Goal: Information Seeking & Learning: Compare options

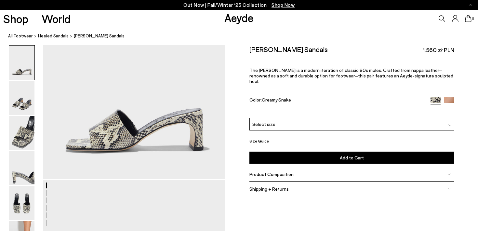
scroll to position [48, 0]
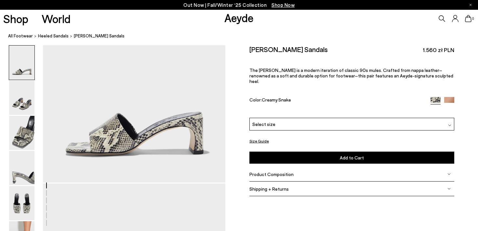
click at [384, 124] on div "Select size" at bounding box center [351, 124] width 205 height 13
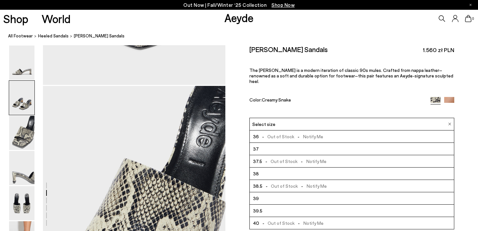
scroll to position [399, 0]
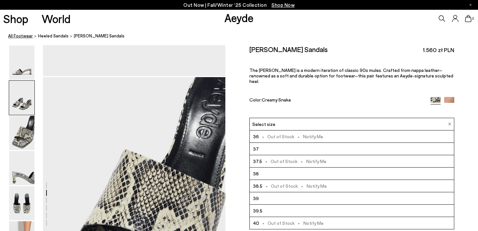
click at [20, 36] on link "All Footwear" at bounding box center [20, 36] width 25 height 7
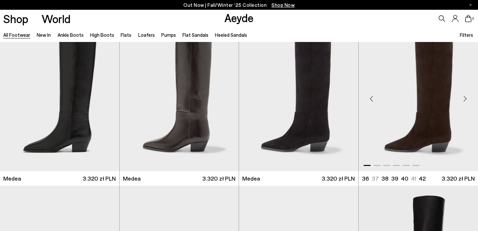
scroll to position [22, 0]
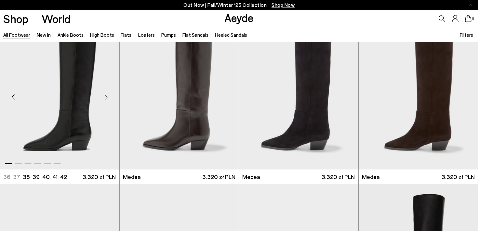
click at [107, 97] on div "Next slide" at bounding box center [107, 97] width 20 height 20
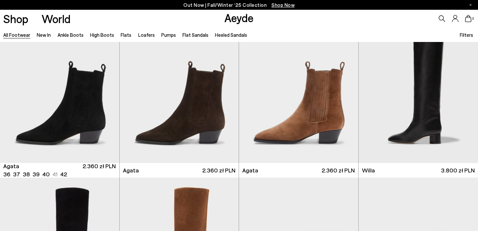
scroll to position [204, 0]
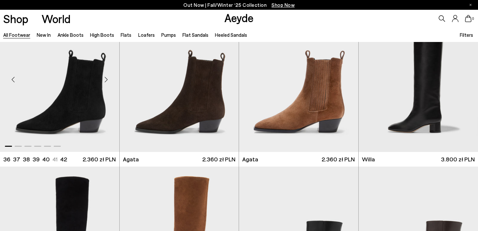
click at [107, 79] on div "Next slide" at bounding box center [107, 80] width 20 height 20
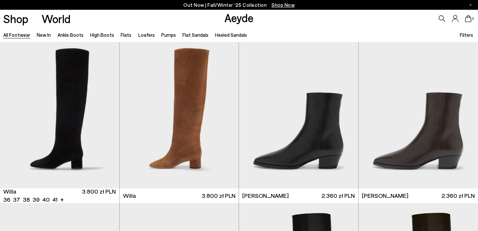
scroll to position [354, 0]
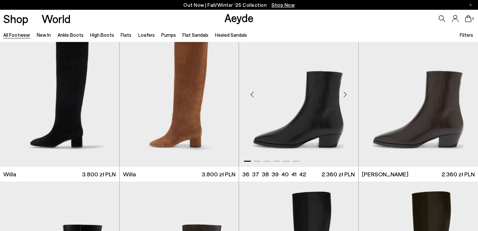
click at [347, 95] on div "Next slide" at bounding box center [345, 95] width 20 height 20
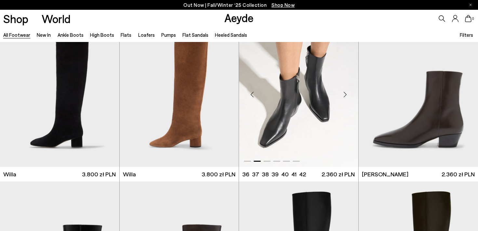
click at [345, 95] on div "Next slide" at bounding box center [345, 95] width 20 height 20
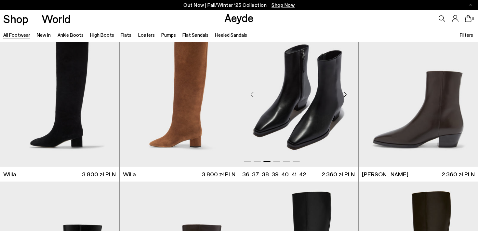
click at [345, 95] on div "Next slide" at bounding box center [345, 95] width 20 height 20
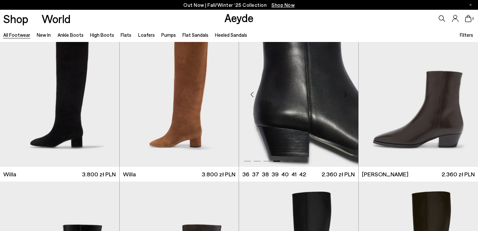
click at [346, 96] on div "Next slide" at bounding box center [345, 95] width 20 height 20
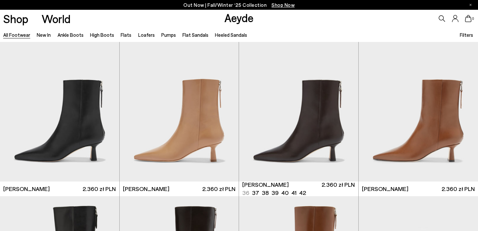
scroll to position [1167, 0]
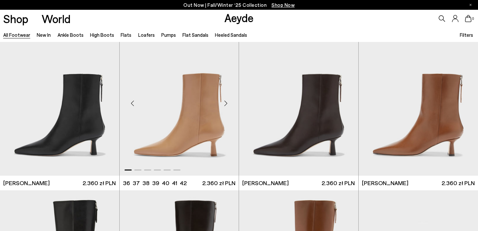
click at [226, 105] on div "Next slide" at bounding box center [226, 103] width 20 height 20
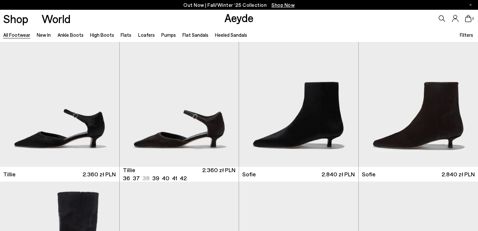
scroll to position [1837, 0]
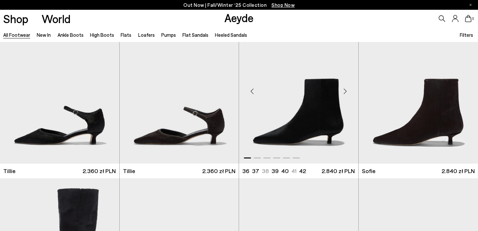
click at [346, 88] on div "Next slide" at bounding box center [345, 91] width 20 height 20
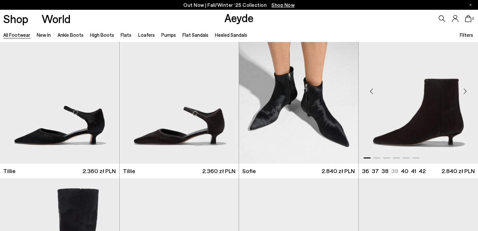
click at [466, 92] on div "Next slide" at bounding box center [465, 91] width 20 height 20
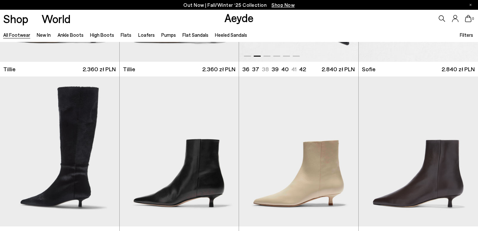
scroll to position [1994, 0]
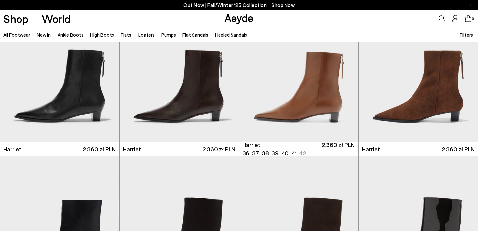
scroll to position [2669, 0]
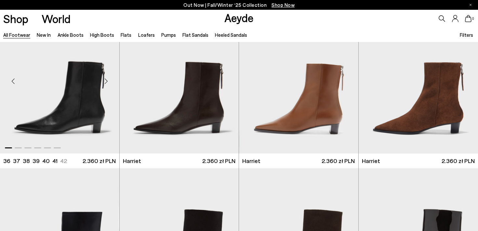
click at [107, 82] on div "Next slide" at bounding box center [107, 81] width 20 height 20
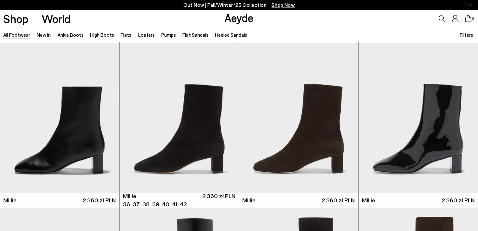
scroll to position [2797, 0]
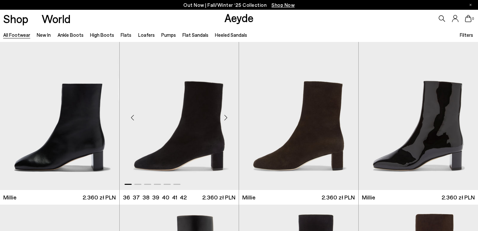
click at [226, 119] on div "Next slide" at bounding box center [226, 118] width 20 height 20
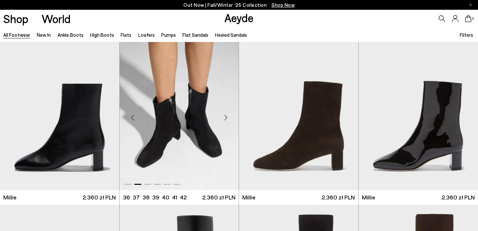
click at [226, 119] on div "Next slide" at bounding box center [226, 118] width 20 height 20
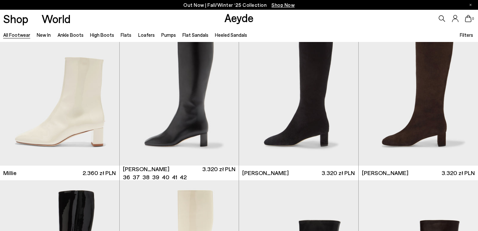
scroll to position [2986, 0]
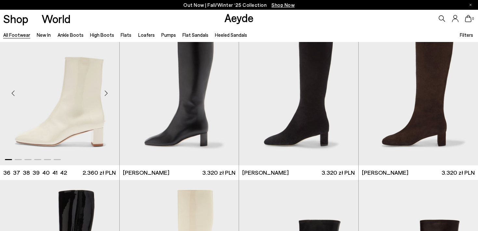
click at [107, 94] on div "Next slide" at bounding box center [107, 93] width 20 height 20
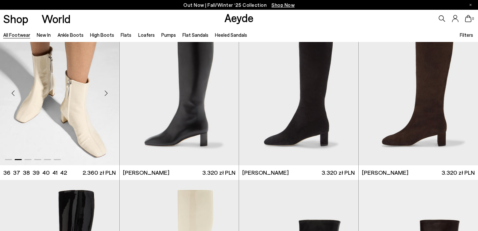
click at [107, 94] on div "Next slide" at bounding box center [107, 93] width 20 height 20
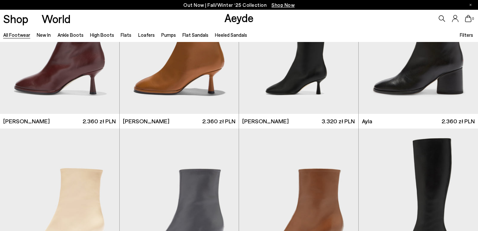
scroll to position [3367, 0]
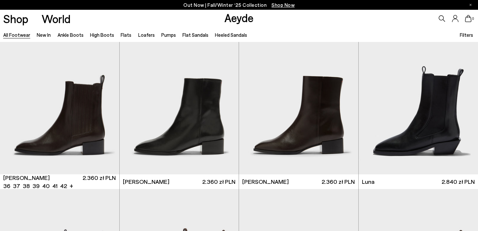
scroll to position [4621, 0]
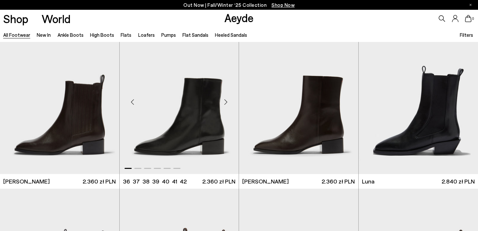
click at [227, 101] on div "Next slide" at bounding box center [226, 102] width 20 height 20
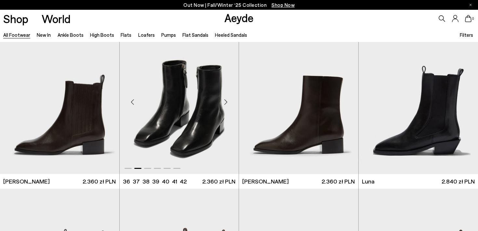
click at [227, 101] on div "Next slide" at bounding box center [226, 102] width 20 height 20
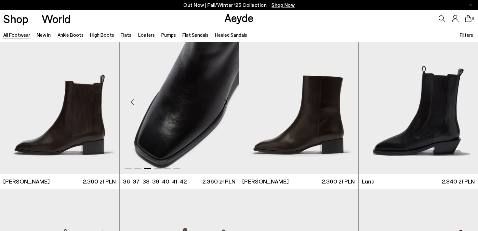
click at [227, 101] on div "Next slide" at bounding box center [226, 102] width 20 height 20
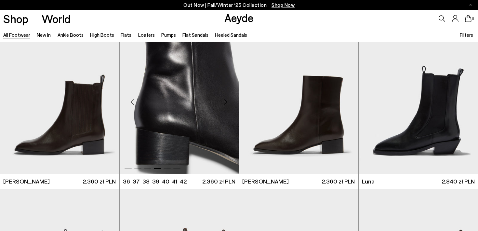
click at [227, 101] on div "Next slide" at bounding box center [226, 102] width 20 height 20
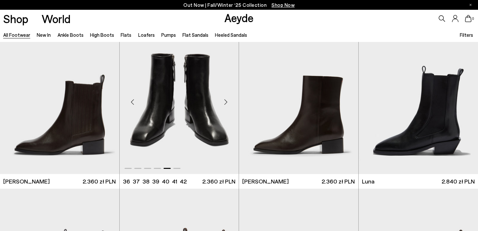
click at [227, 101] on div "Next slide" at bounding box center [226, 102] width 20 height 20
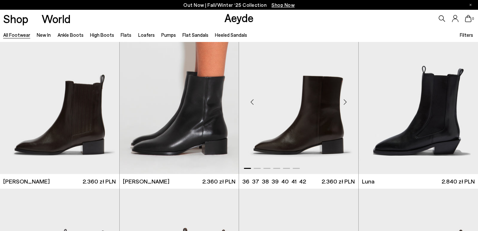
click at [345, 104] on div "Next slide" at bounding box center [345, 102] width 20 height 20
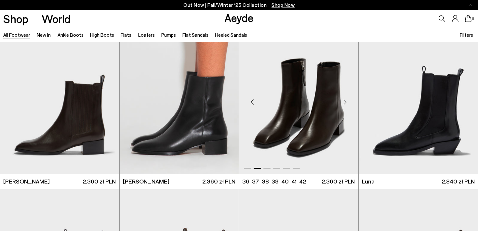
click at [345, 104] on div "Next slide" at bounding box center [345, 102] width 20 height 20
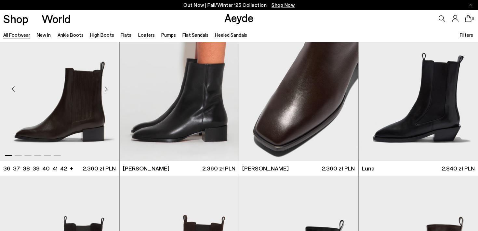
scroll to position [4620, 0]
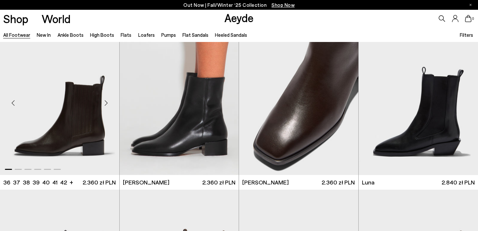
click at [108, 106] on div "Next slide" at bounding box center [107, 103] width 20 height 20
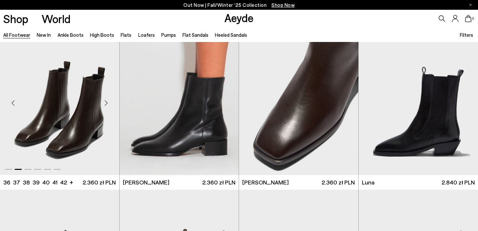
click at [106, 105] on div "Next slide" at bounding box center [107, 103] width 20 height 20
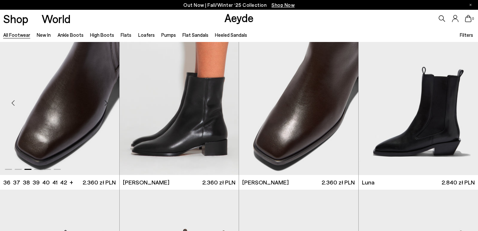
click at [106, 105] on div "Next slide" at bounding box center [107, 103] width 20 height 20
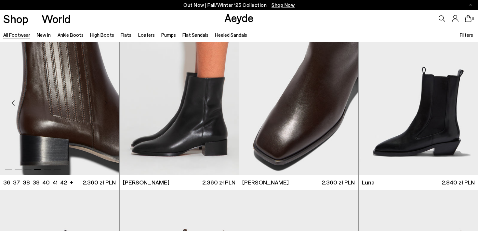
click at [106, 105] on div "Next slide" at bounding box center [107, 103] width 20 height 20
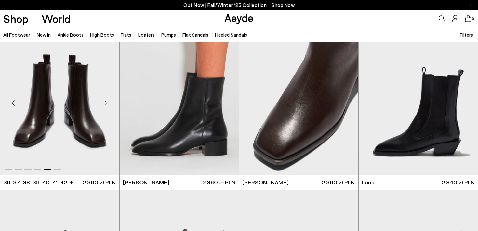
click at [107, 105] on div "Next slide" at bounding box center [107, 103] width 20 height 20
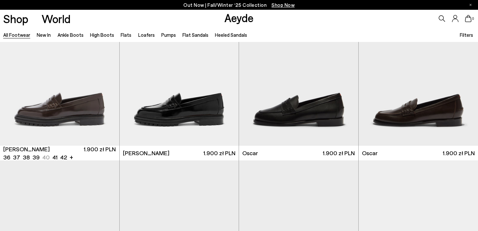
scroll to position [5641, 0]
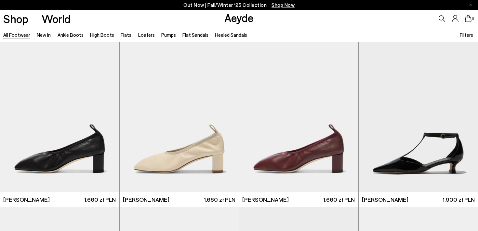
scroll to position [7029, 0]
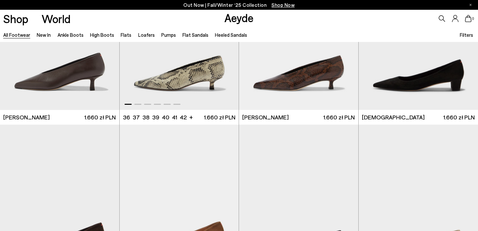
scroll to position [8143, 0]
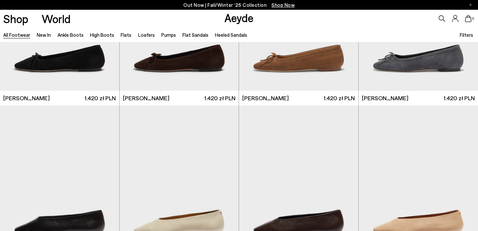
scroll to position [9331, 0]
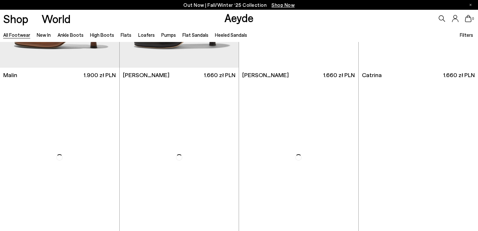
scroll to position [10005, 0]
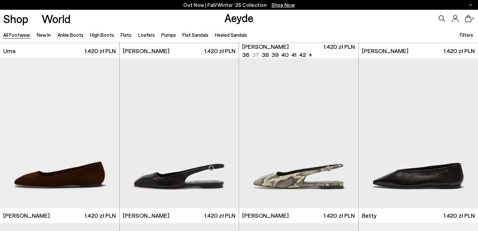
scroll to position [10875, 0]
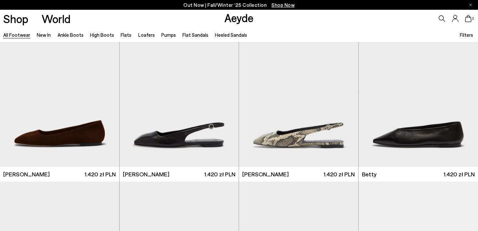
scroll to position [11406, 0]
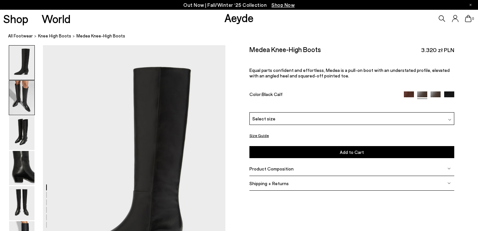
click at [23, 106] on img at bounding box center [21, 98] width 25 height 34
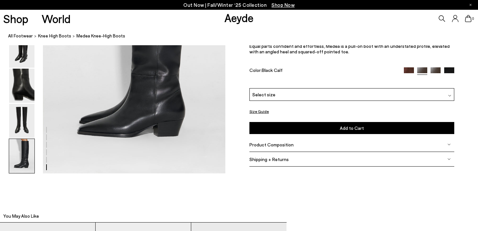
scroll to position [1342, 0]
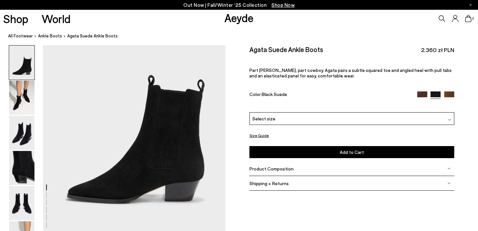
scroll to position [52, 0]
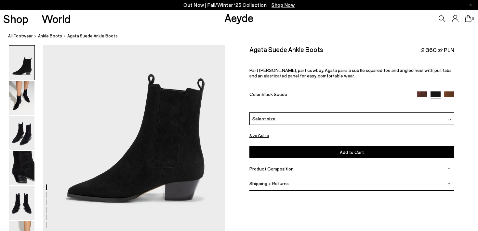
click at [23, 102] on img at bounding box center [21, 98] width 25 height 34
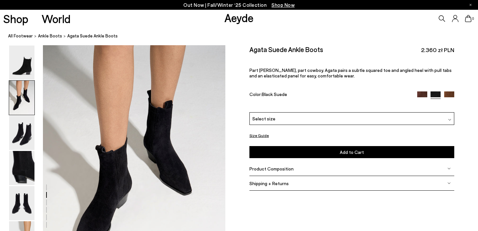
scroll to position [247, 0]
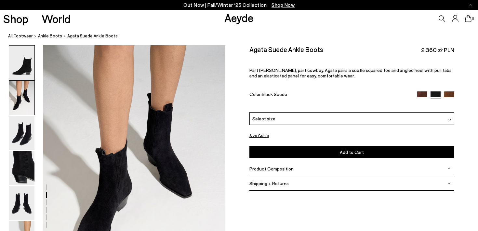
click at [20, 71] on img at bounding box center [21, 63] width 25 height 34
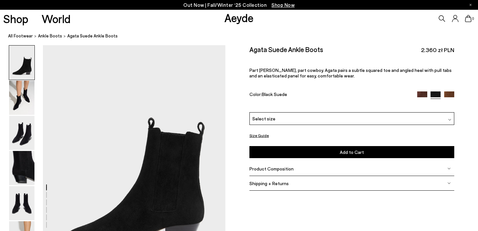
scroll to position [0, 0]
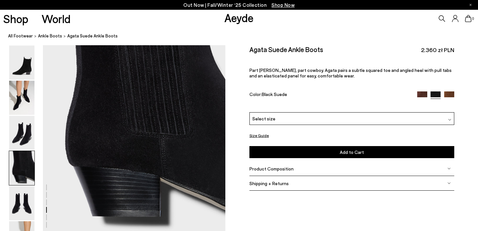
scroll to position [791, 0]
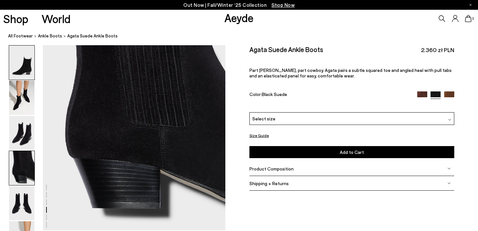
click at [23, 66] on img at bounding box center [21, 63] width 25 height 34
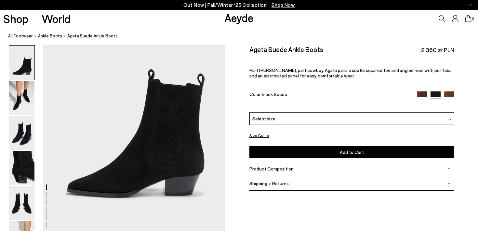
scroll to position [62, 0]
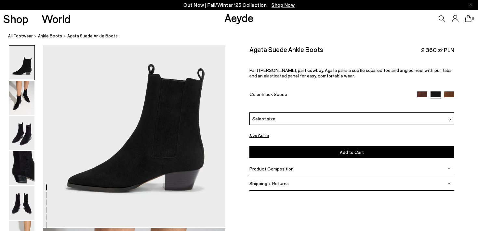
click at [20, 135] on img at bounding box center [21, 133] width 25 height 34
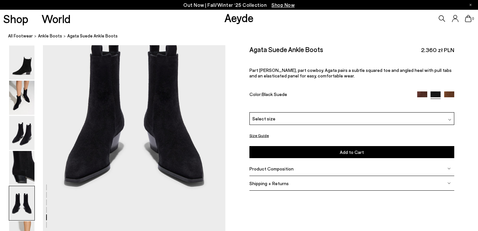
scroll to position [1028, 0]
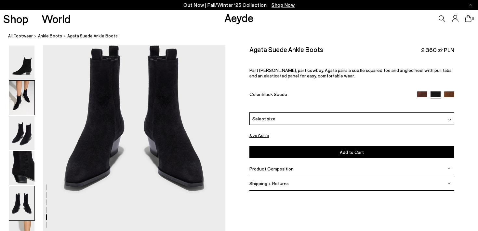
click at [23, 107] on img at bounding box center [21, 98] width 25 height 34
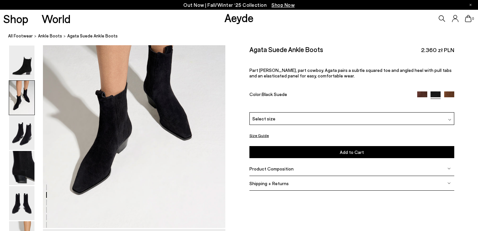
scroll to position [315, 0]
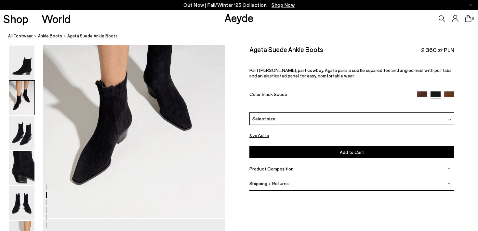
click at [334, 118] on div "Select size" at bounding box center [351, 118] width 205 height 13
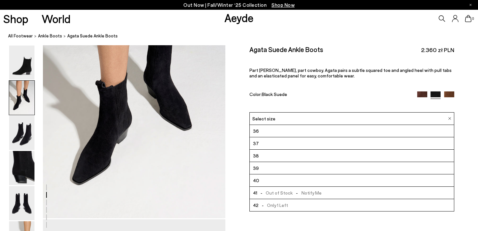
scroll to position [318, 0]
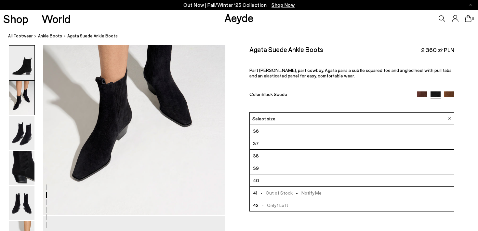
click at [27, 73] on img at bounding box center [21, 63] width 25 height 34
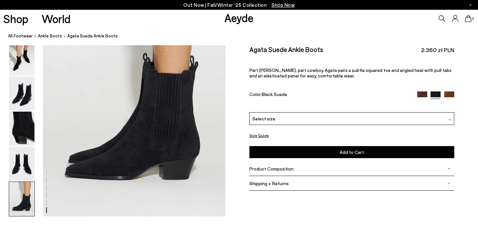
scroll to position [1309, 0]
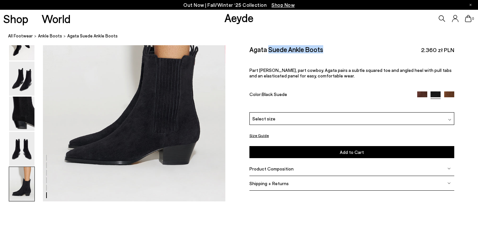
drag, startPoint x: 267, startPoint y: 51, endPoint x: 325, endPoint y: 52, distance: 57.9
click at [325, 52] on div "Agata Suede Ankle Boots 2.360 zł PLN" at bounding box center [351, 49] width 205 height 9
copy h2 "Suede Ankle Boots"
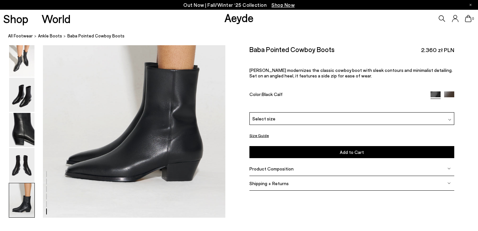
scroll to position [1287, 0]
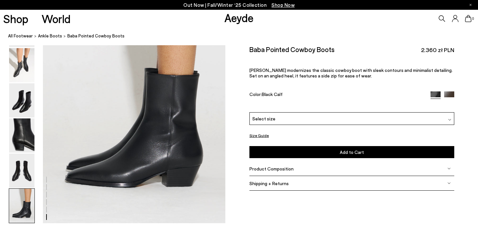
click at [33, 205] on img at bounding box center [21, 206] width 25 height 34
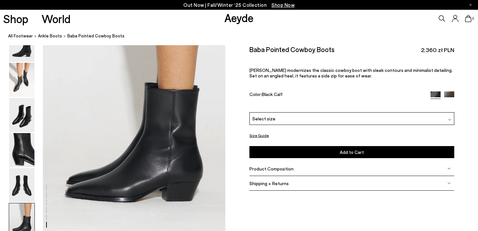
scroll to position [1267, 0]
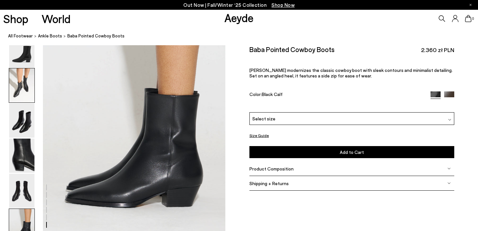
click at [27, 91] on img at bounding box center [21, 85] width 25 height 34
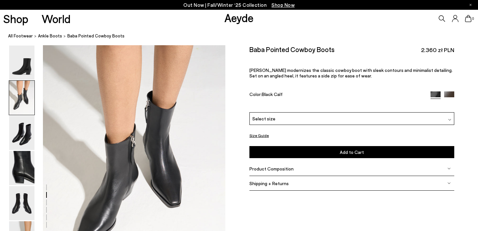
scroll to position [245, 0]
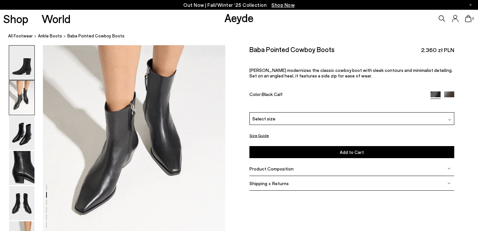
click at [22, 69] on img at bounding box center [21, 63] width 25 height 34
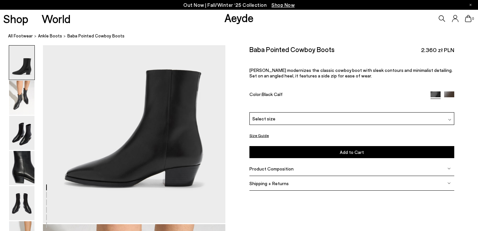
scroll to position [76, 0]
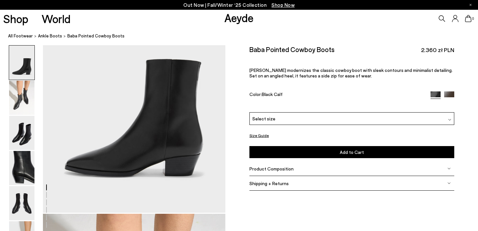
click at [303, 117] on div "Select size" at bounding box center [351, 118] width 205 height 13
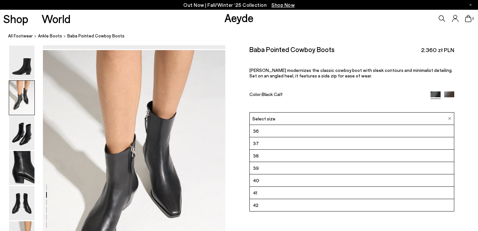
scroll to position [328, 0]
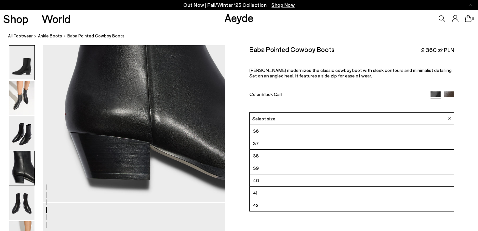
click at [26, 60] on img at bounding box center [21, 63] width 25 height 34
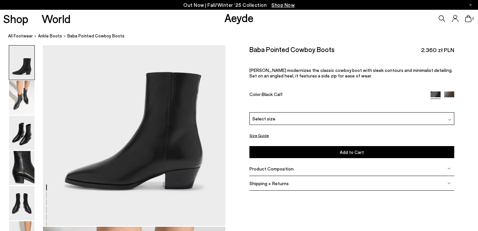
scroll to position [67, 0]
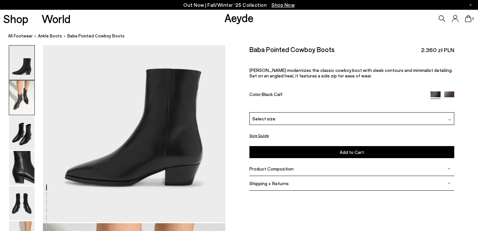
click at [20, 99] on img at bounding box center [21, 98] width 25 height 34
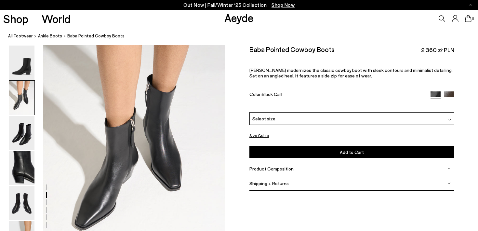
scroll to position [280, 0]
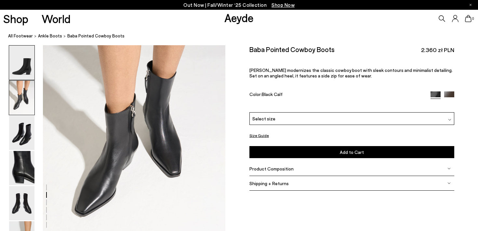
click at [29, 67] on img at bounding box center [21, 63] width 25 height 34
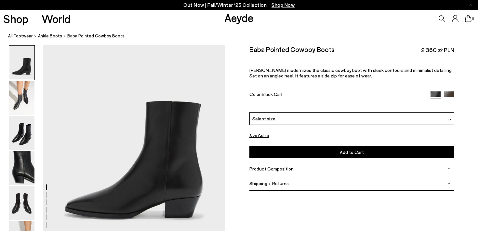
scroll to position [75, 0]
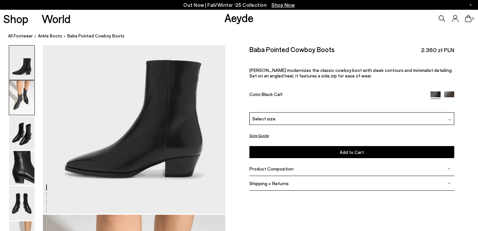
click at [21, 103] on img at bounding box center [21, 98] width 25 height 34
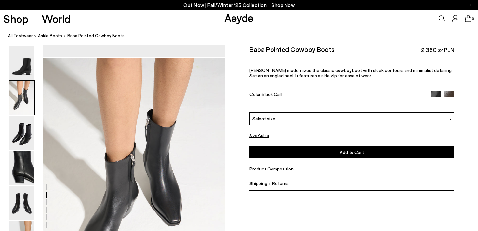
scroll to position [245, 0]
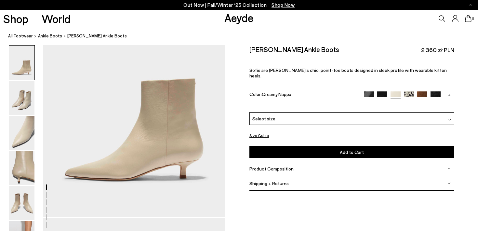
scroll to position [94, 0]
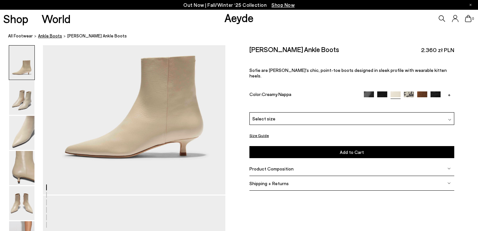
click at [46, 38] on span "ankle boots" at bounding box center [50, 35] width 24 height 5
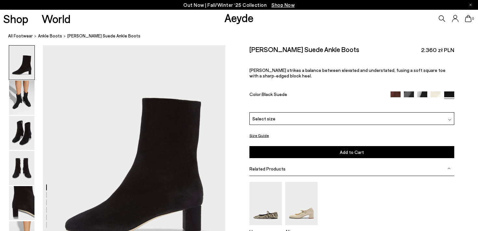
scroll to position [58, 0]
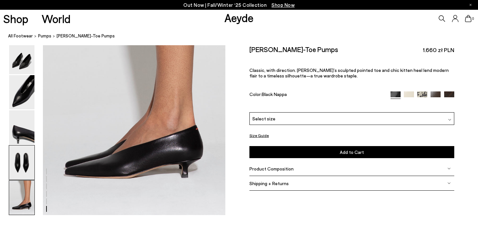
scroll to position [1306, 0]
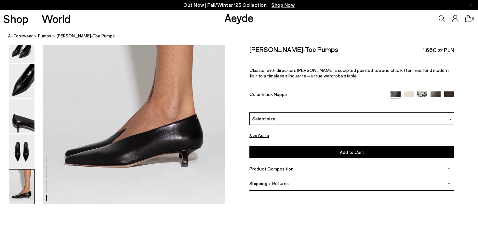
click at [342, 122] on div "Select size" at bounding box center [351, 118] width 205 height 13
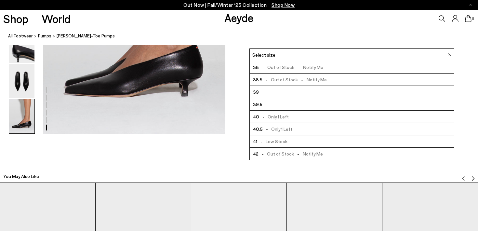
scroll to position [1382, 0]
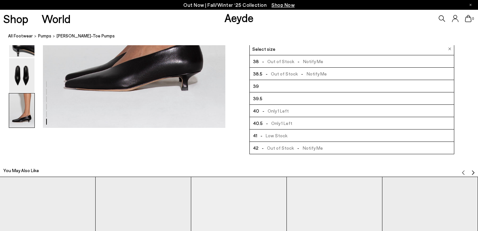
click at [214, 161] on div "You May Also Like" at bounding box center [239, 168] width 478 height 16
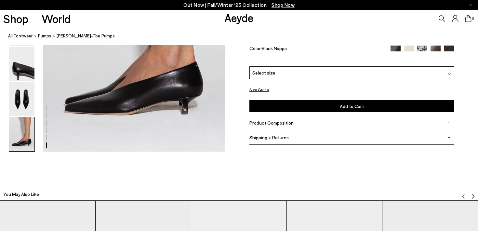
scroll to position [1357, 0]
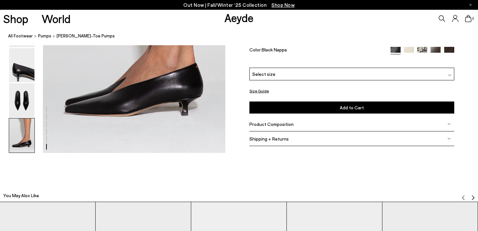
click at [281, 71] on div "Select size" at bounding box center [351, 73] width 205 height 13
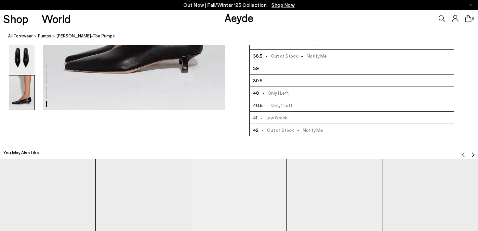
scroll to position [1381, 0]
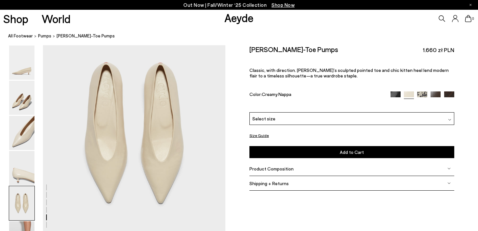
scroll to position [1018, 0]
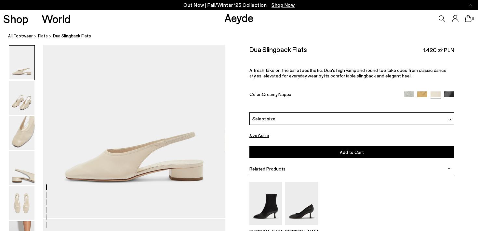
scroll to position [113, 0]
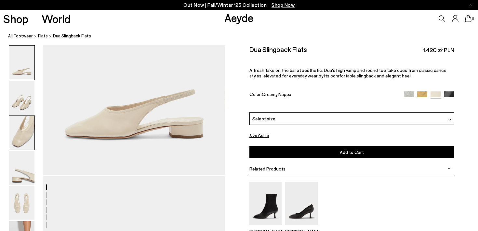
click at [25, 149] on img at bounding box center [21, 133] width 25 height 34
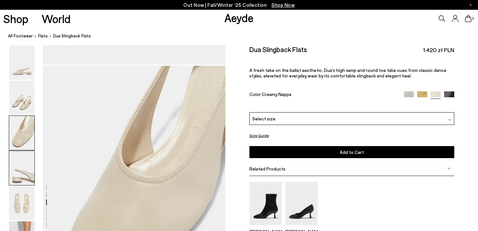
scroll to position [489, 0]
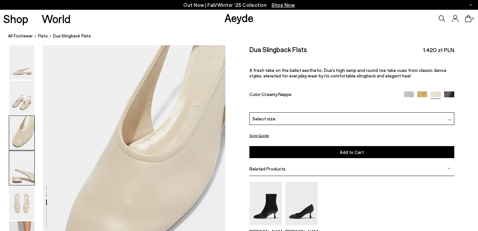
click at [24, 171] on img at bounding box center [21, 168] width 25 height 34
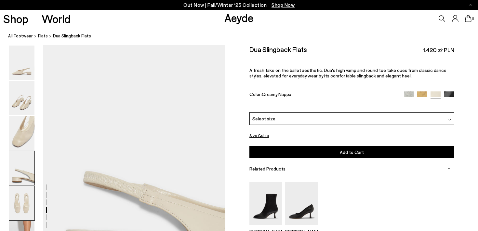
click at [29, 193] on img at bounding box center [21, 203] width 25 height 34
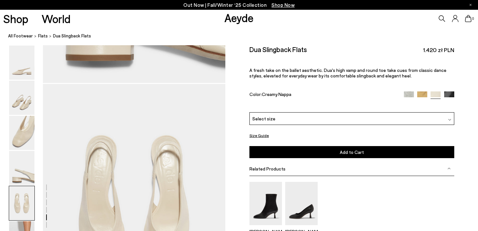
scroll to position [978, 0]
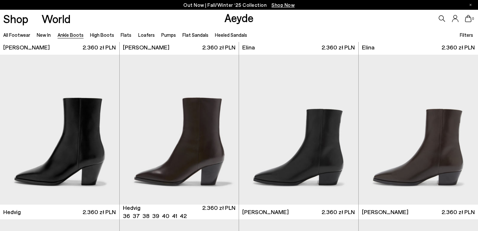
scroll to position [209, 0]
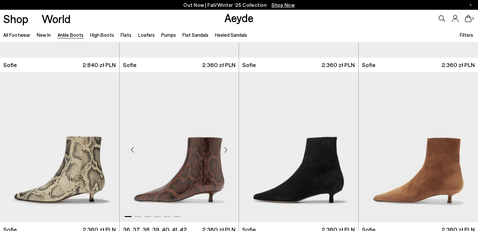
scroll to position [670, 0]
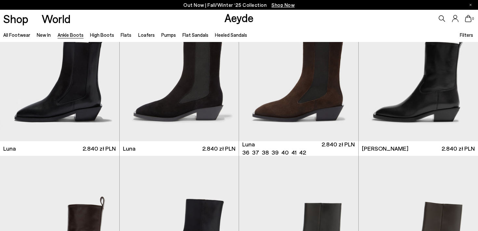
scroll to position [2038, 0]
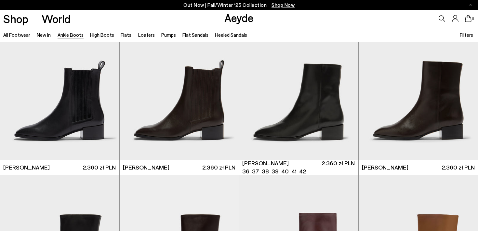
scroll to position [2828, 0]
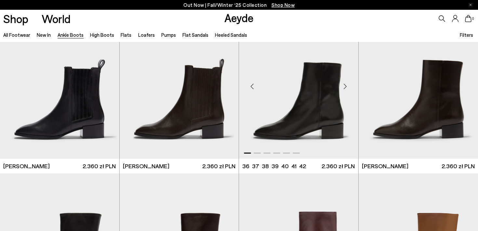
click at [302, 100] on img "1 / 6" at bounding box center [298, 84] width 119 height 150
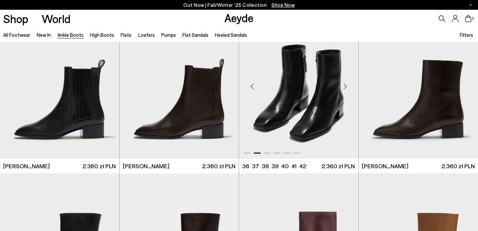
click at [301, 100] on img "2 / 6" at bounding box center [298, 84] width 119 height 150
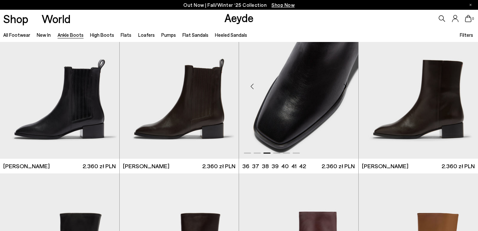
click at [291, 93] on img "3 / 6" at bounding box center [298, 84] width 119 height 150
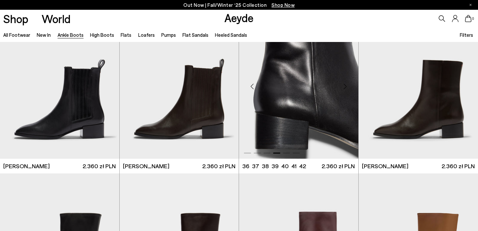
click at [293, 82] on img "4 / 6" at bounding box center [298, 84] width 119 height 150
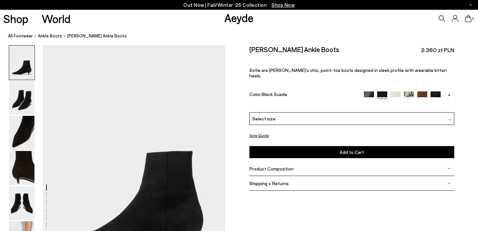
click at [30, 73] on img at bounding box center [21, 63] width 25 height 34
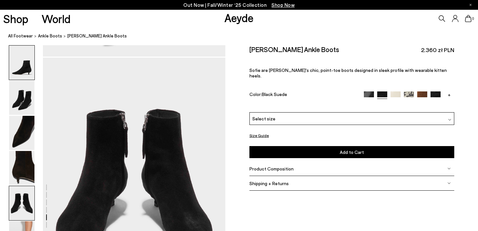
click at [22, 66] on img at bounding box center [21, 63] width 25 height 34
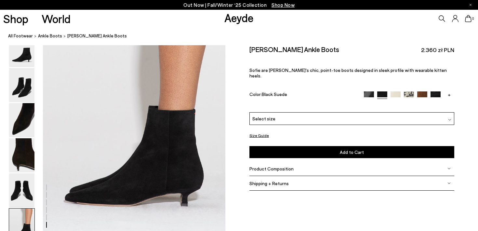
scroll to position [1323, 0]
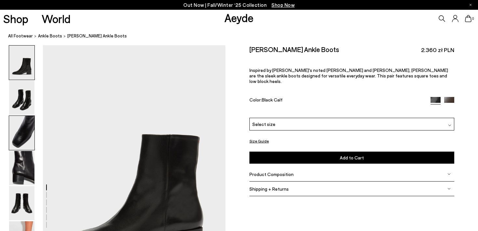
click at [25, 140] on img at bounding box center [21, 133] width 25 height 34
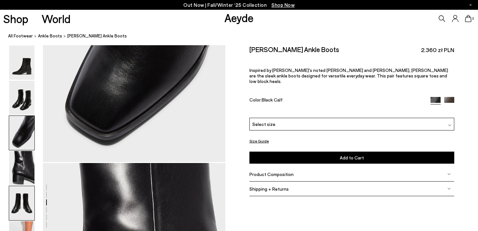
scroll to position [621, 0]
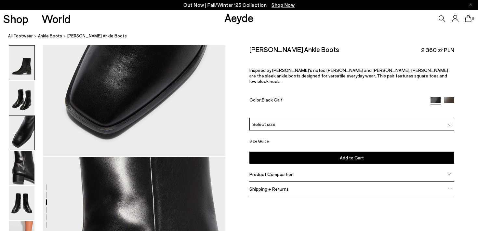
click at [23, 71] on img at bounding box center [21, 63] width 25 height 34
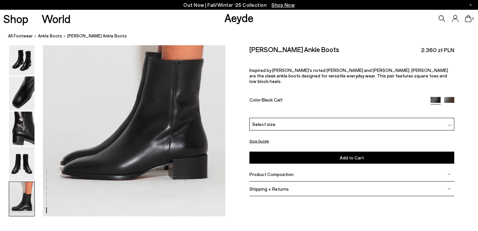
scroll to position [1300, 0]
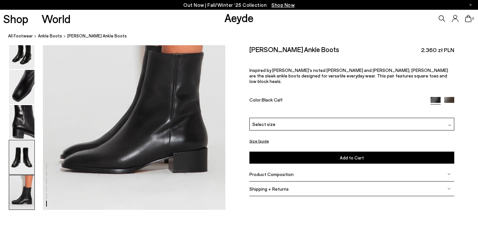
click at [21, 149] on img at bounding box center [21, 157] width 25 height 34
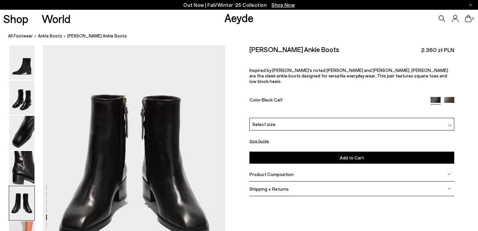
scroll to position [978, 0]
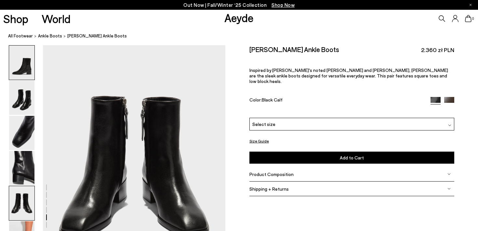
click at [24, 66] on img at bounding box center [21, 63] width 25 height 34
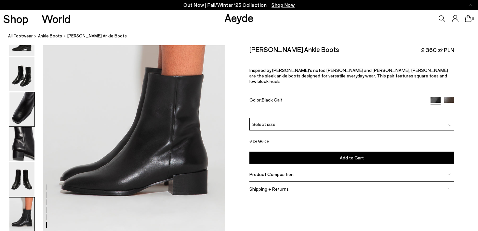
scroll to position [1286, 0]
